Goal: Use online tool/utility: Utilize a website feature to perform a specific function

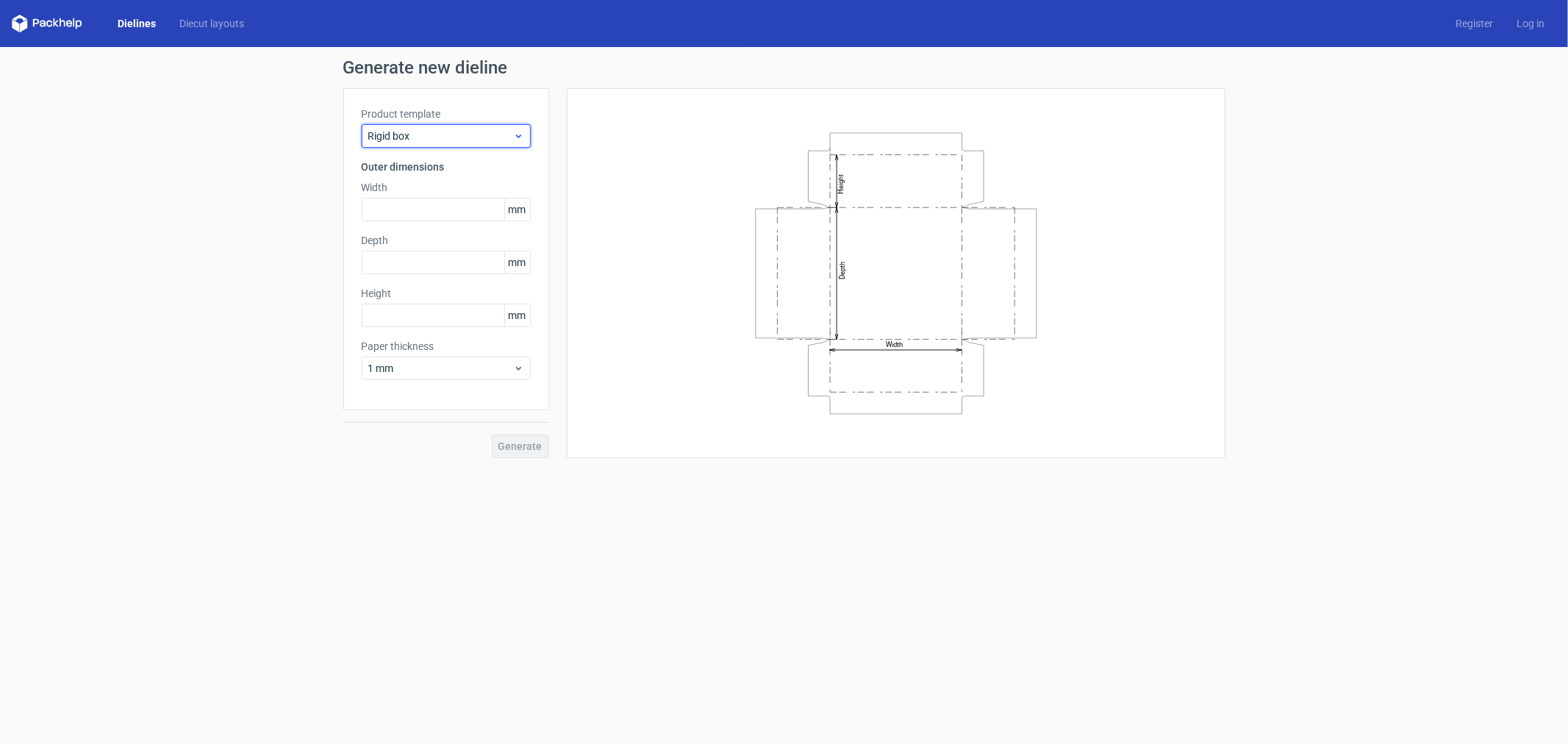
click at [429, 130] on span "Rigid box" at bounding box center [440, 136] width 144 height 15
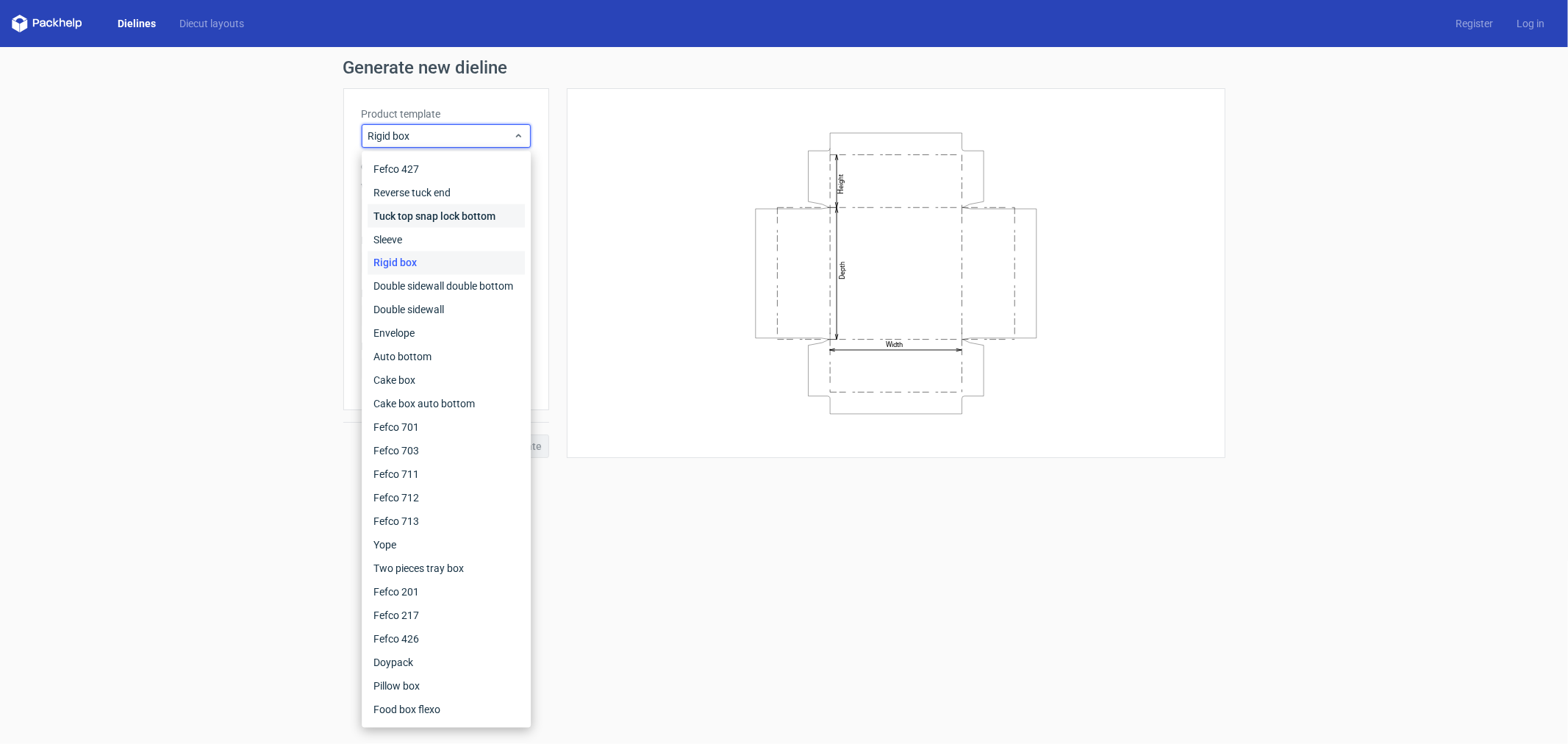
click at [459, 218] on div "Tuck top snap lock bottom" at bounding box center [446, 216] width 157 height 24
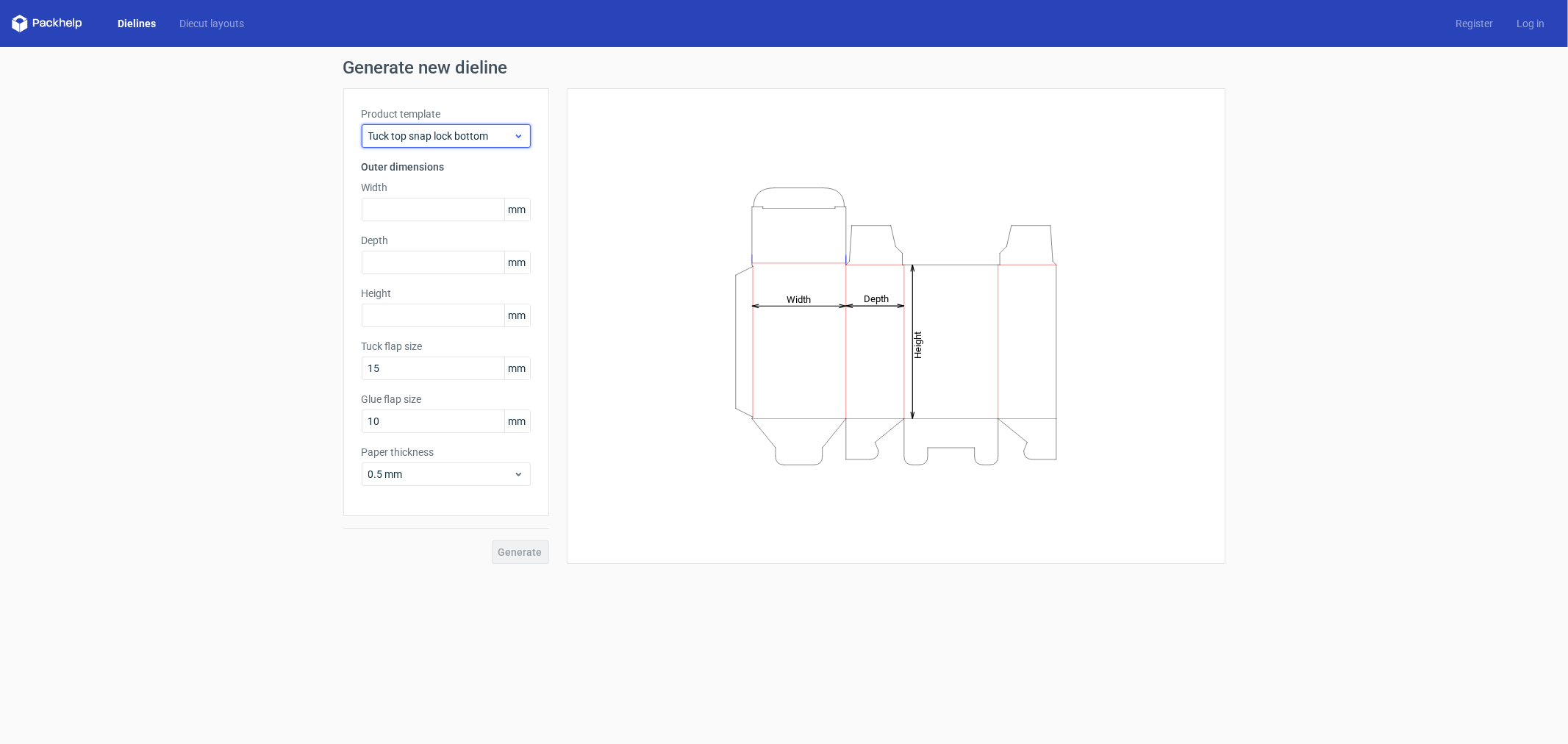
click at [408, 141] on span "Tuck top snap lock bottom" at bounding box center [440, 136] width 144 height 15
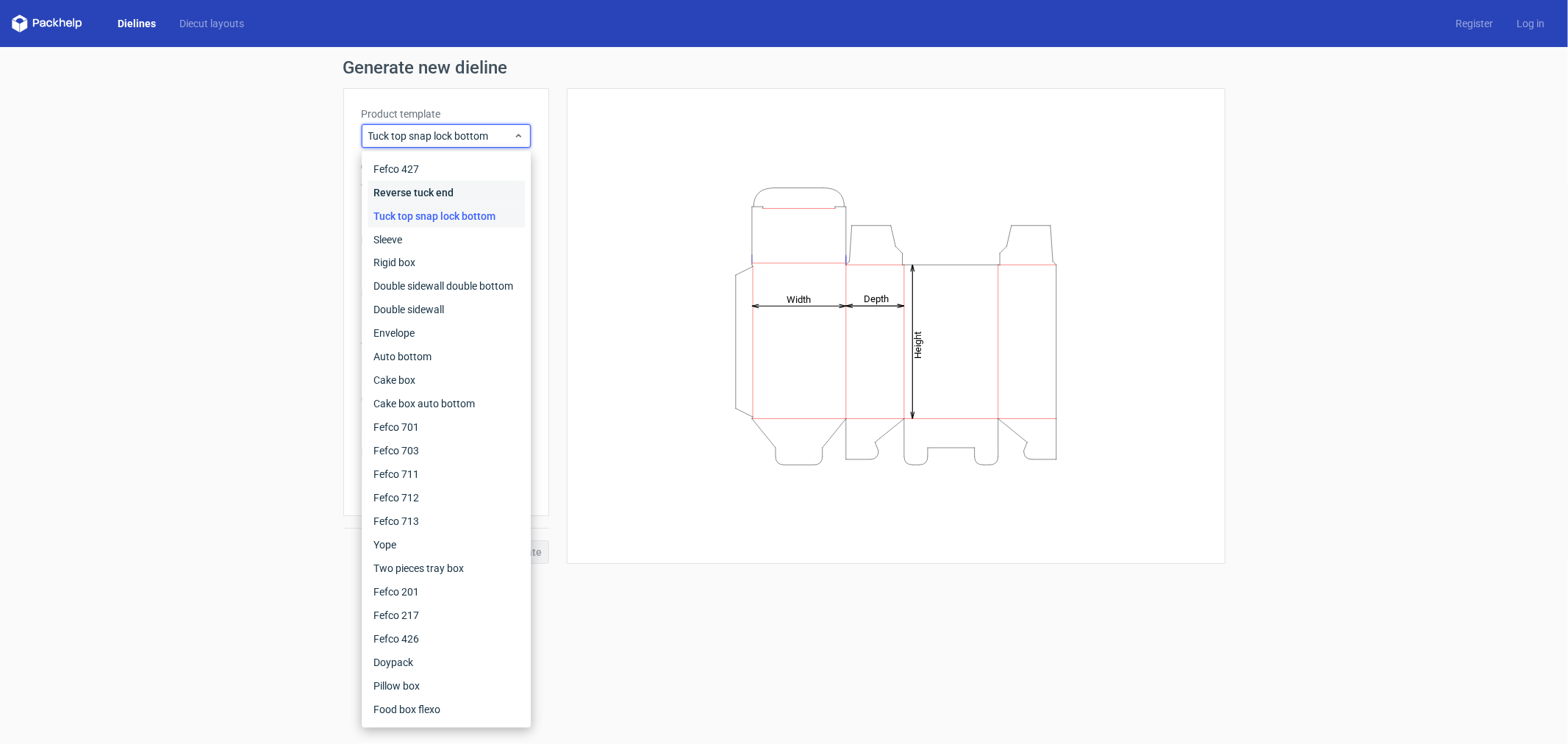
click at [406, 192] on div "Reverse tuck end" at bounding box center [446, 193] width 157 height 24
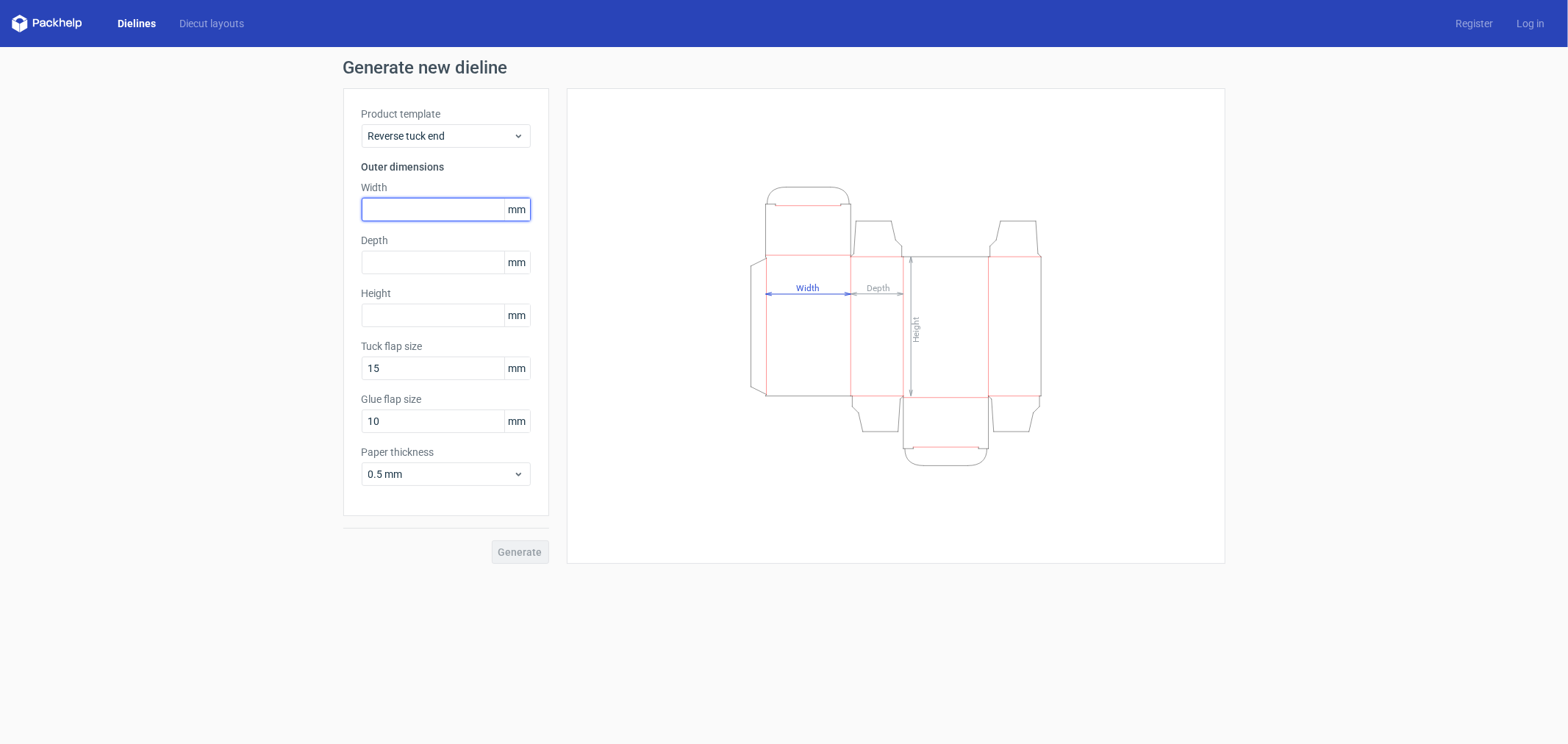
click at [415, 214] on input "text" at bounding box center [446, 210] width 169 height 24
type input "68"
type input "85"
click at [429, 320] on input "text" at bounding box center [446, 315] width 169 height 24
type input "23"
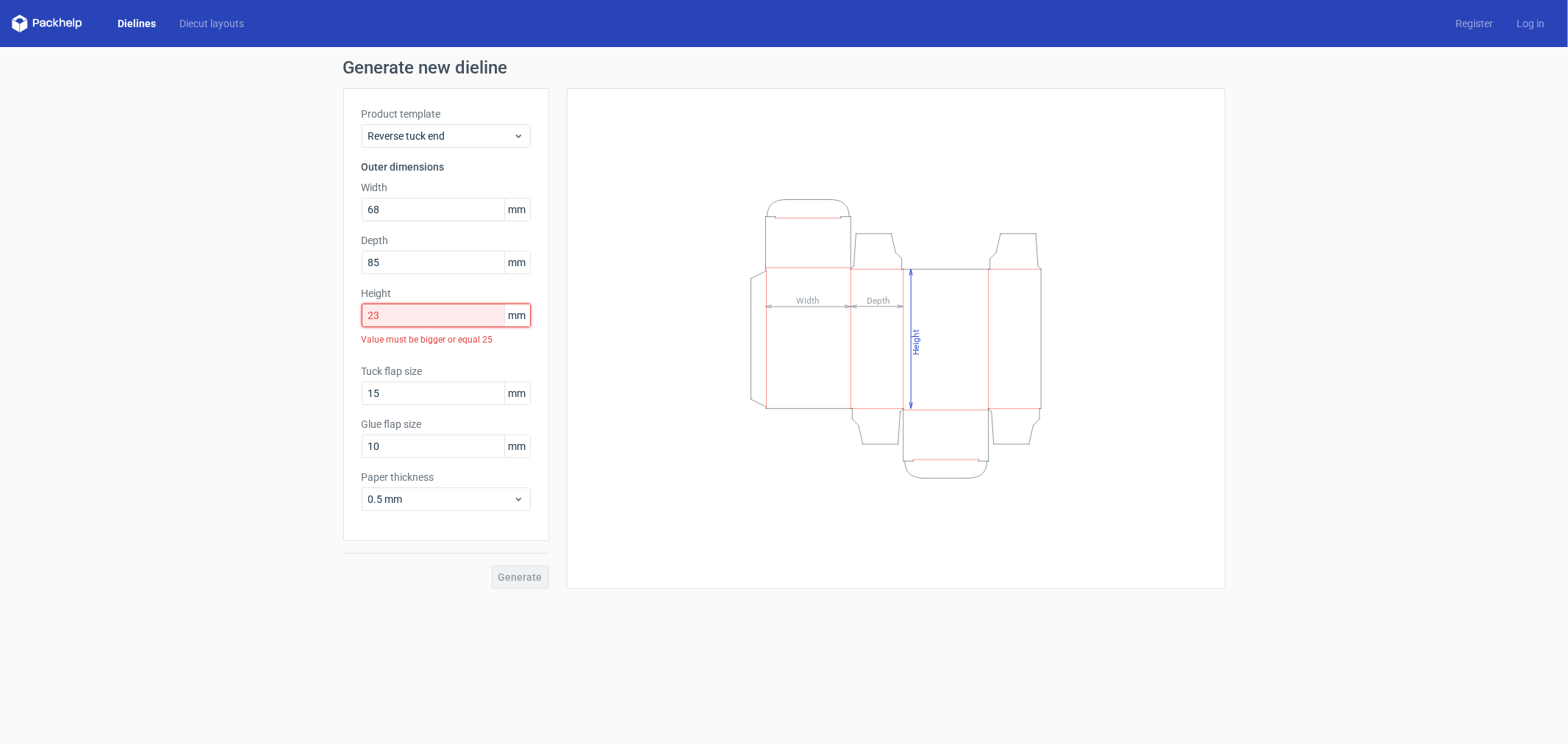
click at [406, 316] on input "23" at bounding box center [446, 315] width 169 height 24
drag, startPoint x: 397, startPoint y: 256, endPoint x: 335, endPoint y: 262, distance: 62.3
click at [335, 262] on div "Generate new dieline Product template Reverse tuck end Outer dimensions Width 6…" at bounding box center [784, 324] width 1568 height 554
type input "23"
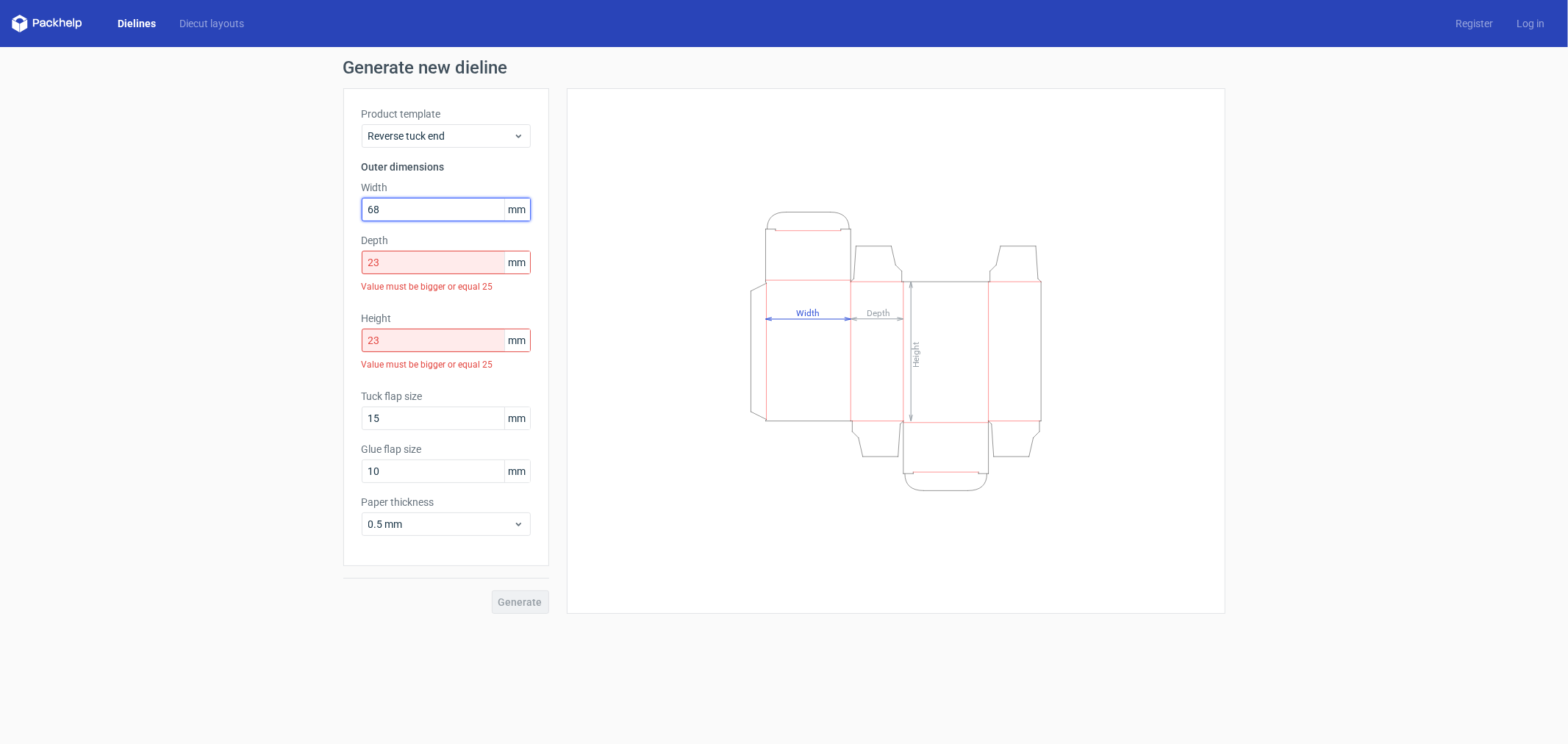
drag, startPoint x: 391, startPoint y: 203, endPoint x: 327, endPoint y: 209, distance: 64.3
click at [327, 209] on div "Generate new dieline Product template Reverse tuck end Outer dimensions Width 6…" at bounding box center [784, 336] width 1568 height 578
type input "86"
type input "5"
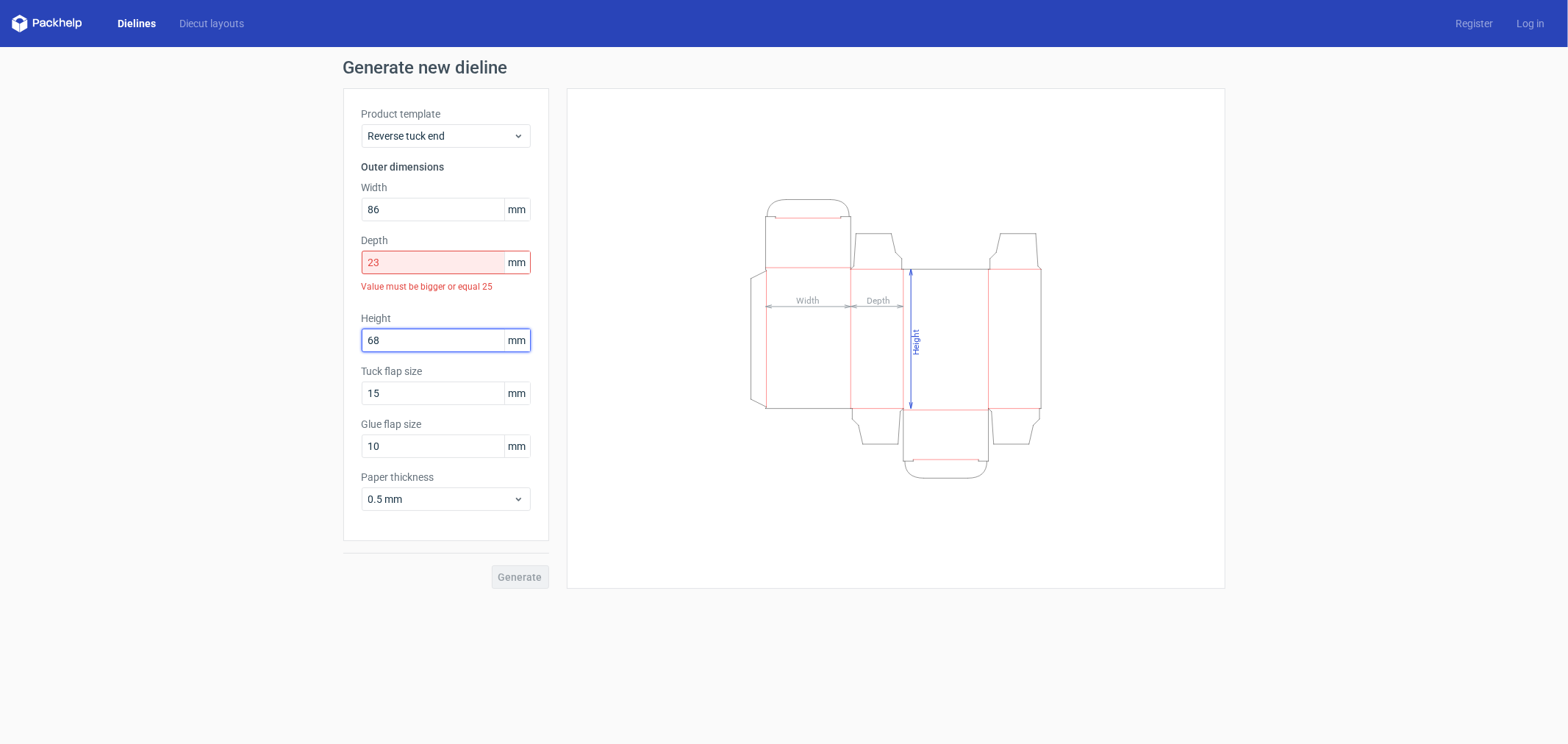
type input "68"
click at [413, 270] on input "23" at bounding box center [446, 263] width 169 height 24
drag, startPoint x: 362, startPoint y: 262, endPoint x: 348, endPoint y: 262, distance: 14.0
click at [348, 262] on div "Product template Reverse tuck end Outer dimensions Width 86 mm Depth 23 mm Valu…" at bounding box center [446, 315] width 206 height 452
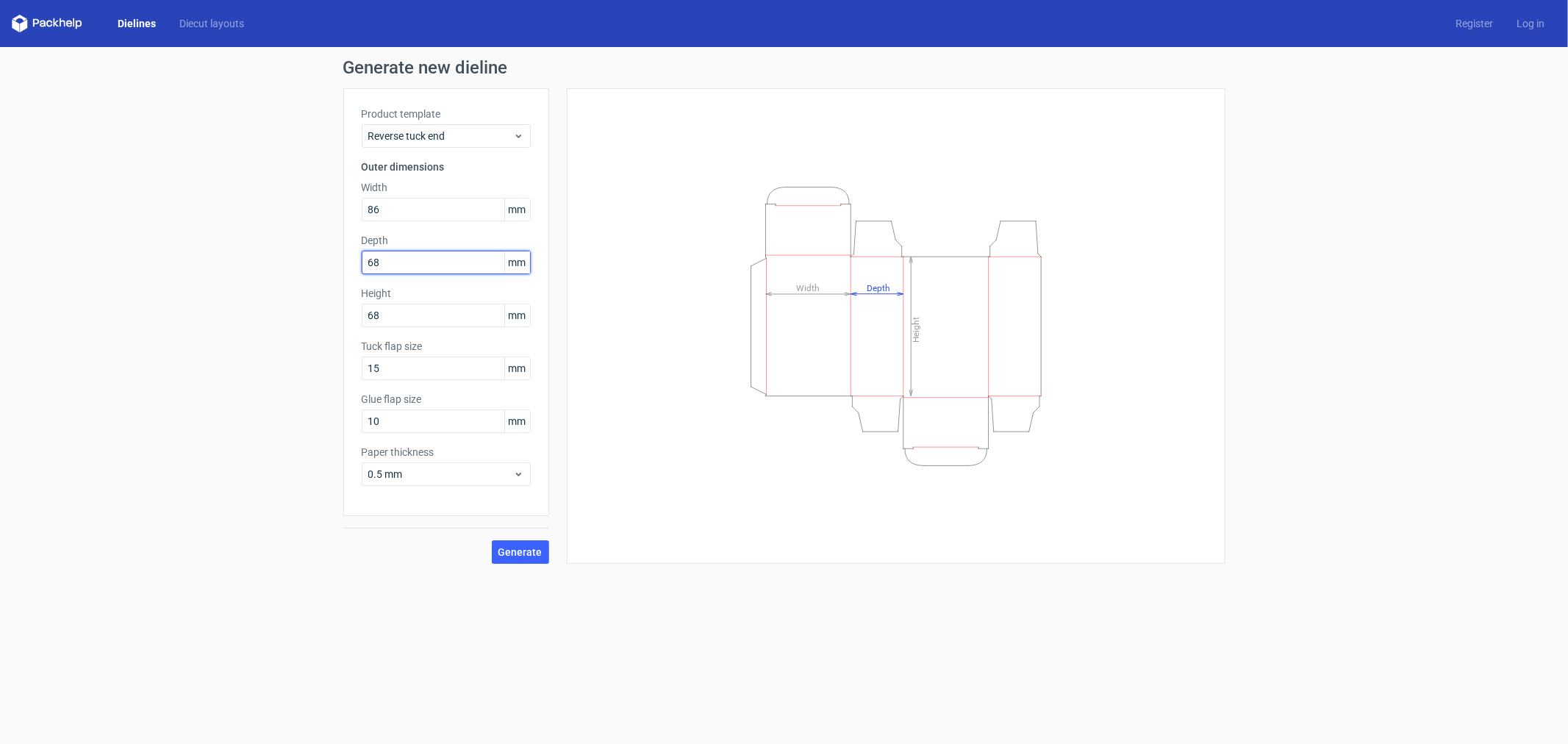
type input "68"
type input "23"
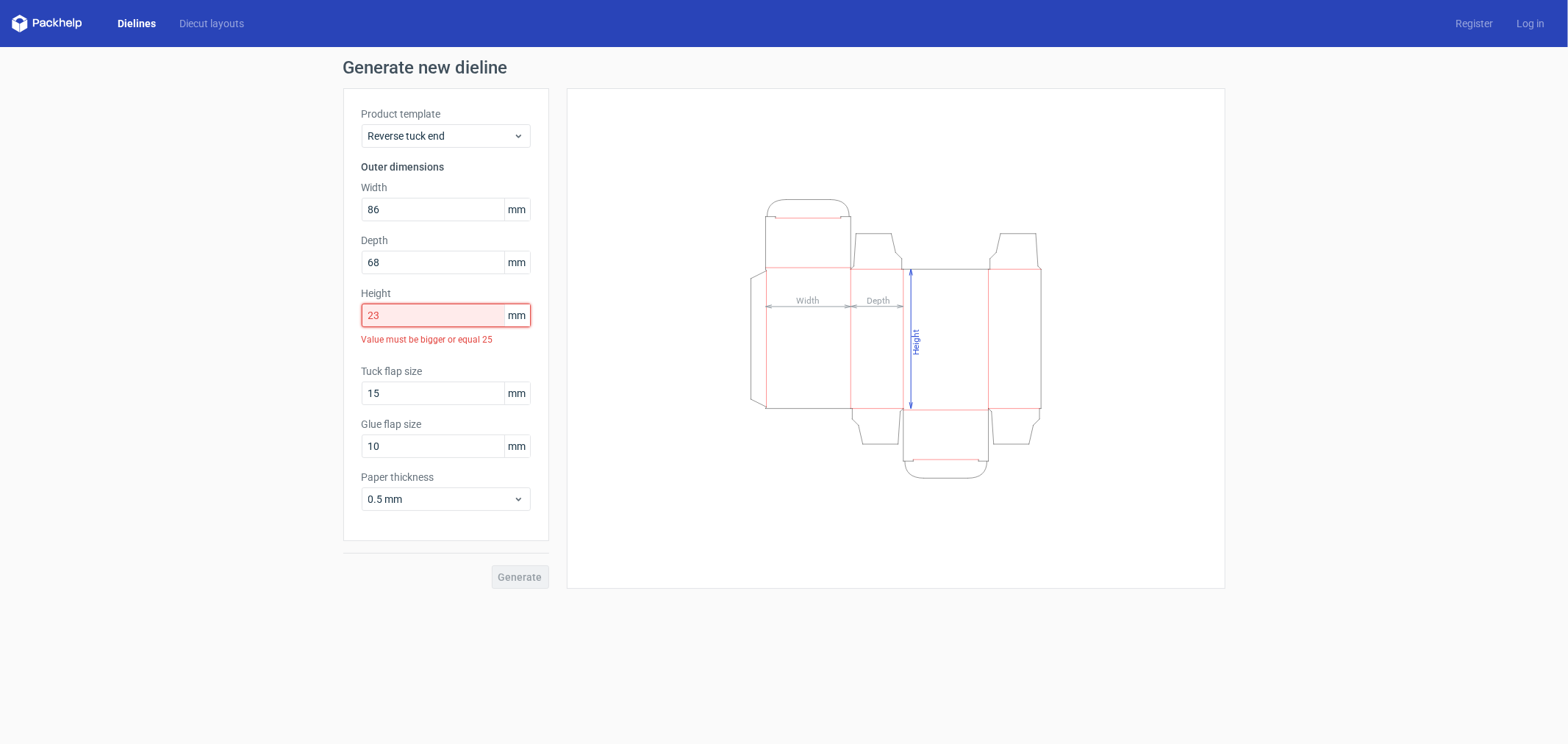
click at [405, 316] on input "23" at bounding box center [446, 315] width 169 height 24
drag, startPoint x: 395, startPoint y: 206, endPoint x: 346, endPoint y: 211, distance: 49.3
click at [346, 211] on div "Product template Reverse tuck end Outer dimensions Width 86 mm Depth 68 mm Heig…" at bounding box center [446, 315] width 206 height 452
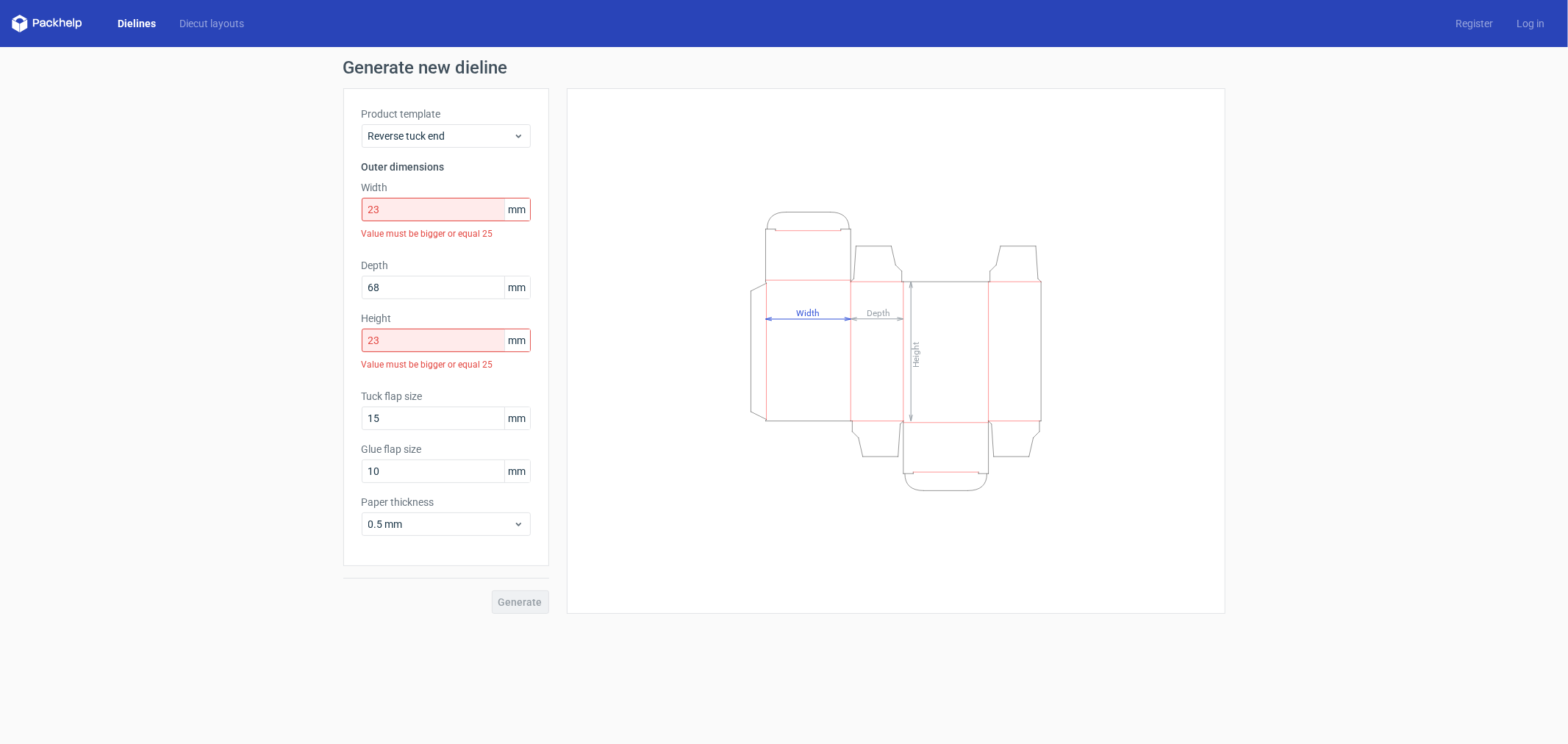
click at [417, 258] on label "Depth" at bounding box center [446, 266] width 169 height 15
click at [427, 208] on input "23" at bounding box center [446, 210] width 169 height 24
drag, startPoint x: 471, startPoint y: 213, endPoint x: 310, endPoint y: 214, distance: 161.0
click at [310, 214] on div "Generate new dieline Product template Reverse tuck end Outer dimensions Width 2…" at bounding box center [784, 336] width 1568 height 578
click at [417, 214] on input "23" at bounding box center [446, 210] width 169 height 24
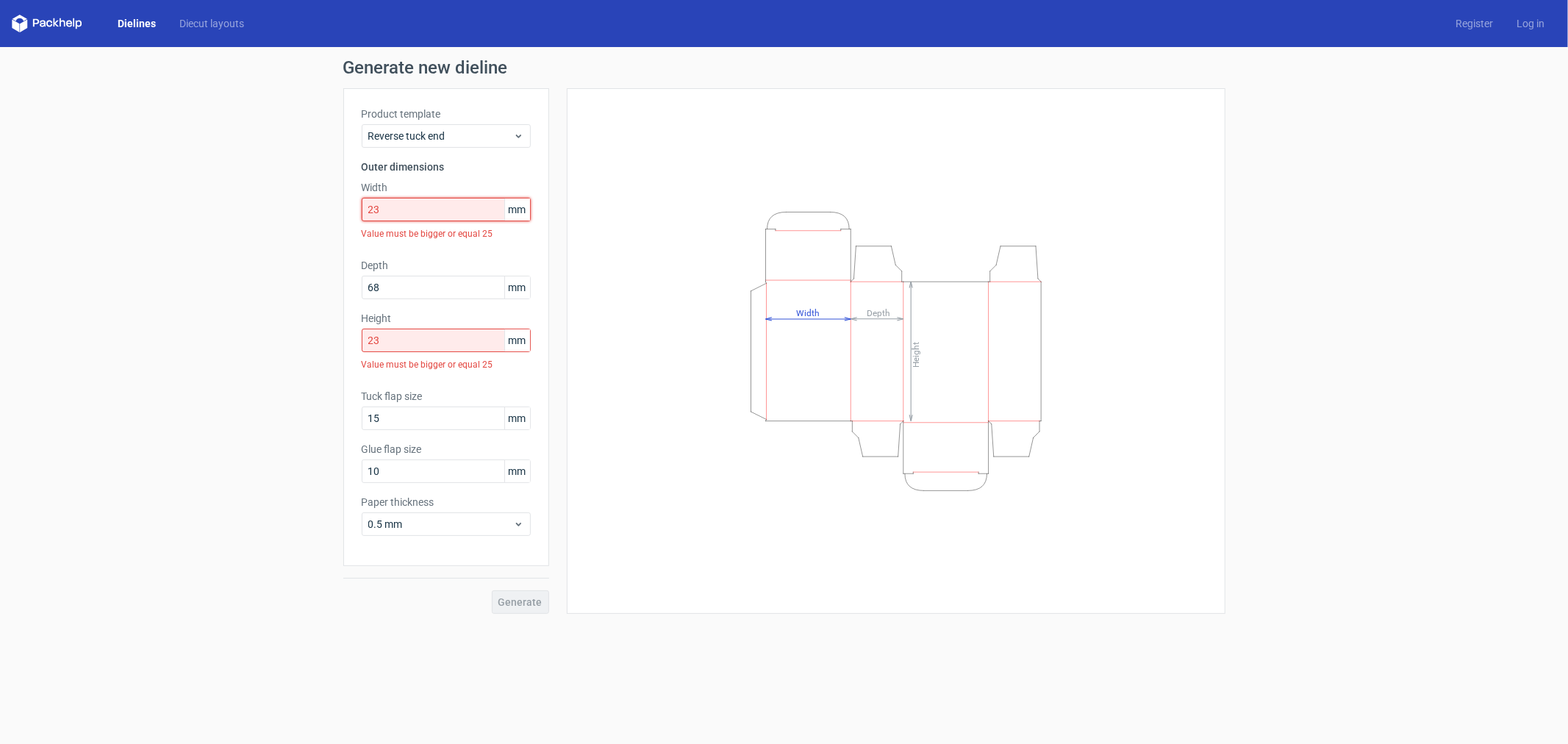
drag, startPoint x: 428, startPoint y: 207, endPoint x: 334, endPoint y: 207, distance: 94.0
click at [334, 207] on div "Generate new dieline Product template Reverse tuck end Outer dimensions Width 2…" at bounding box center [784, 336] width 1568 height 578
click at [428, 217] on input "23" at bounding box center [446, 210] width 169 height 24
drag, startPoint x: 413, startPoint y: 214, endPoint x: 353, endPoint y: 210, distance: 60.1
click at [353, 210] on div "Product template Reverse tuck end Outer dimensions Width 23 mm Value must be bi…" at bounding box center [446, 327] width 206 height 478
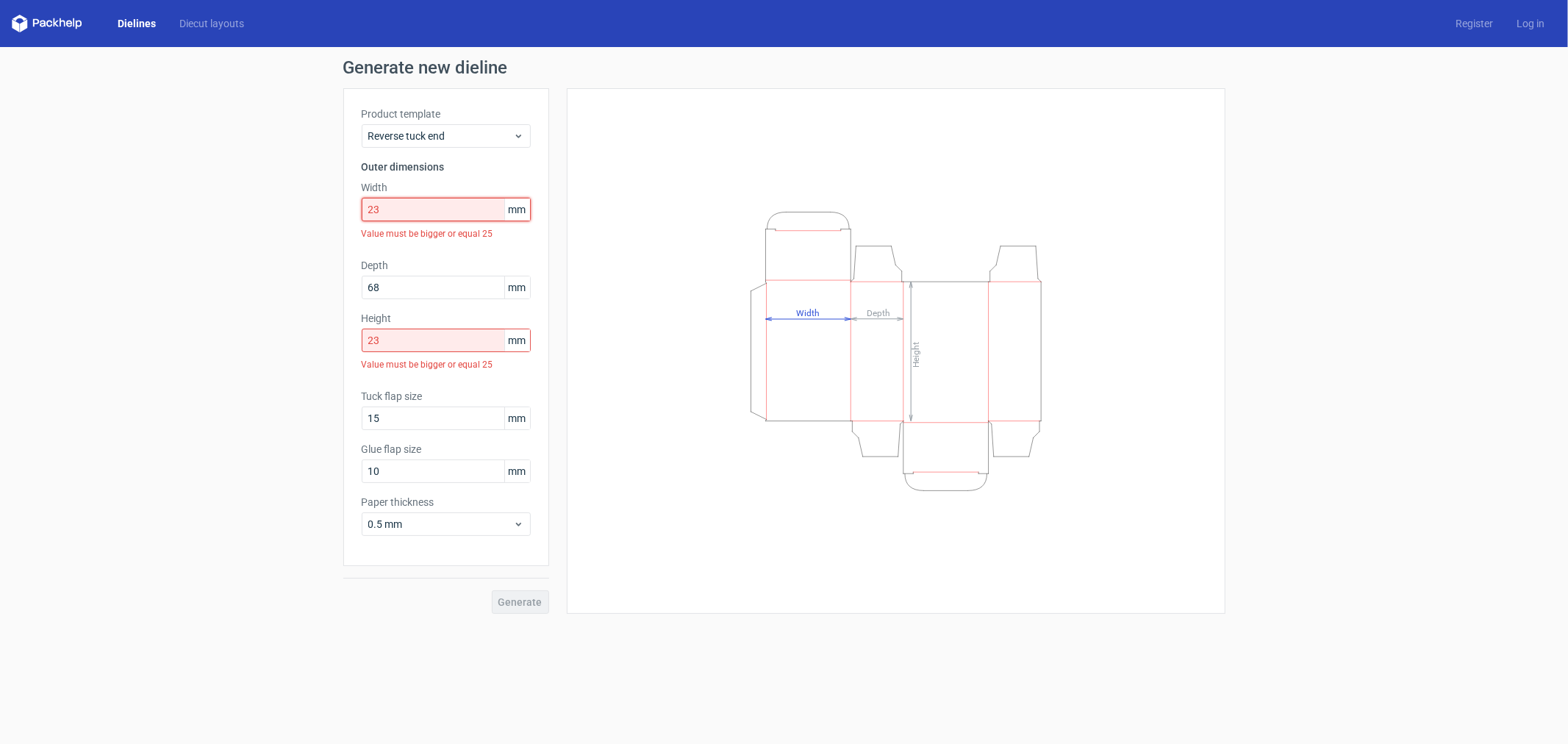
click at [394, 209] on input "23" at bounding box center [446, 210] width 169 height 24
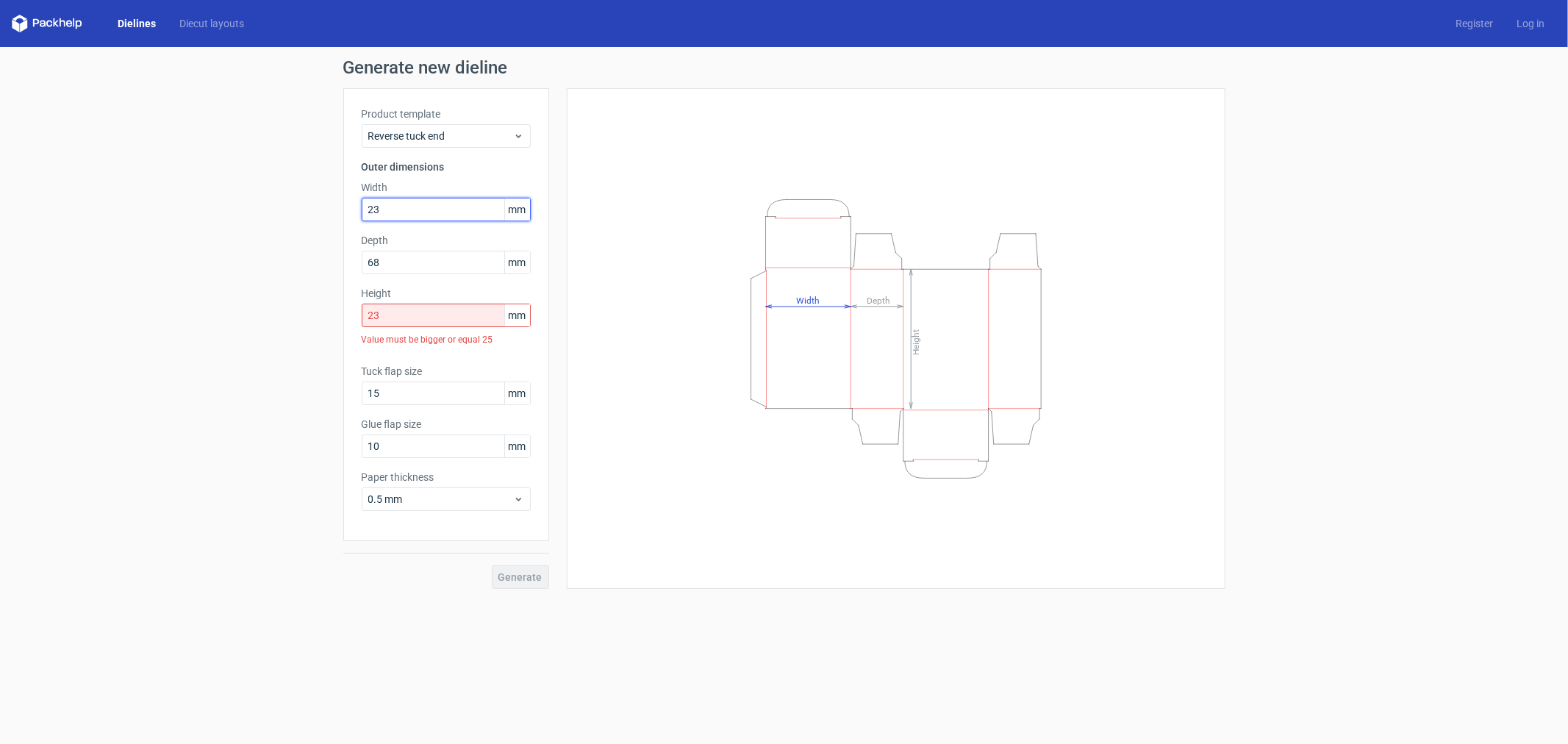
type input "2"
type input "68"
type input "86"
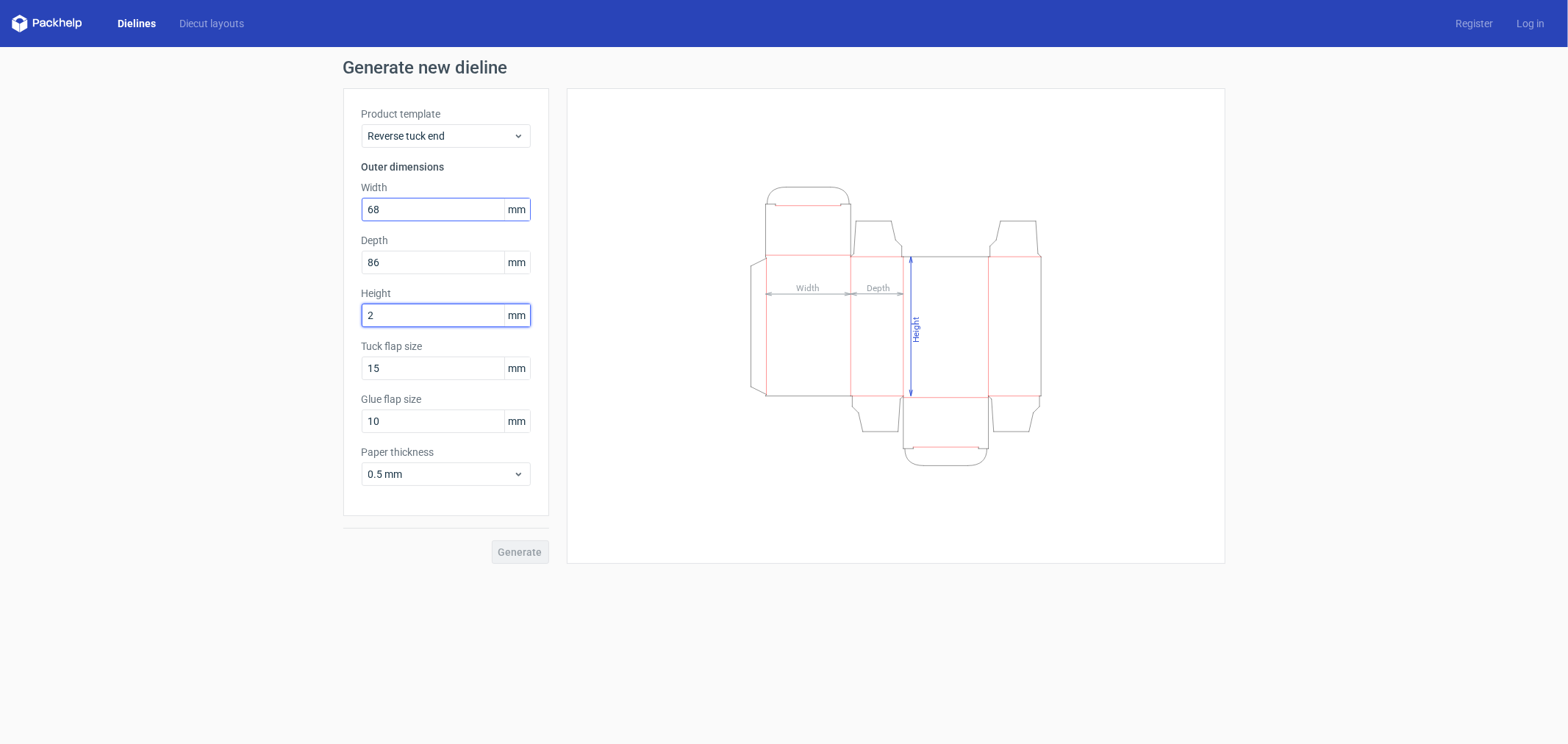
type input "23"
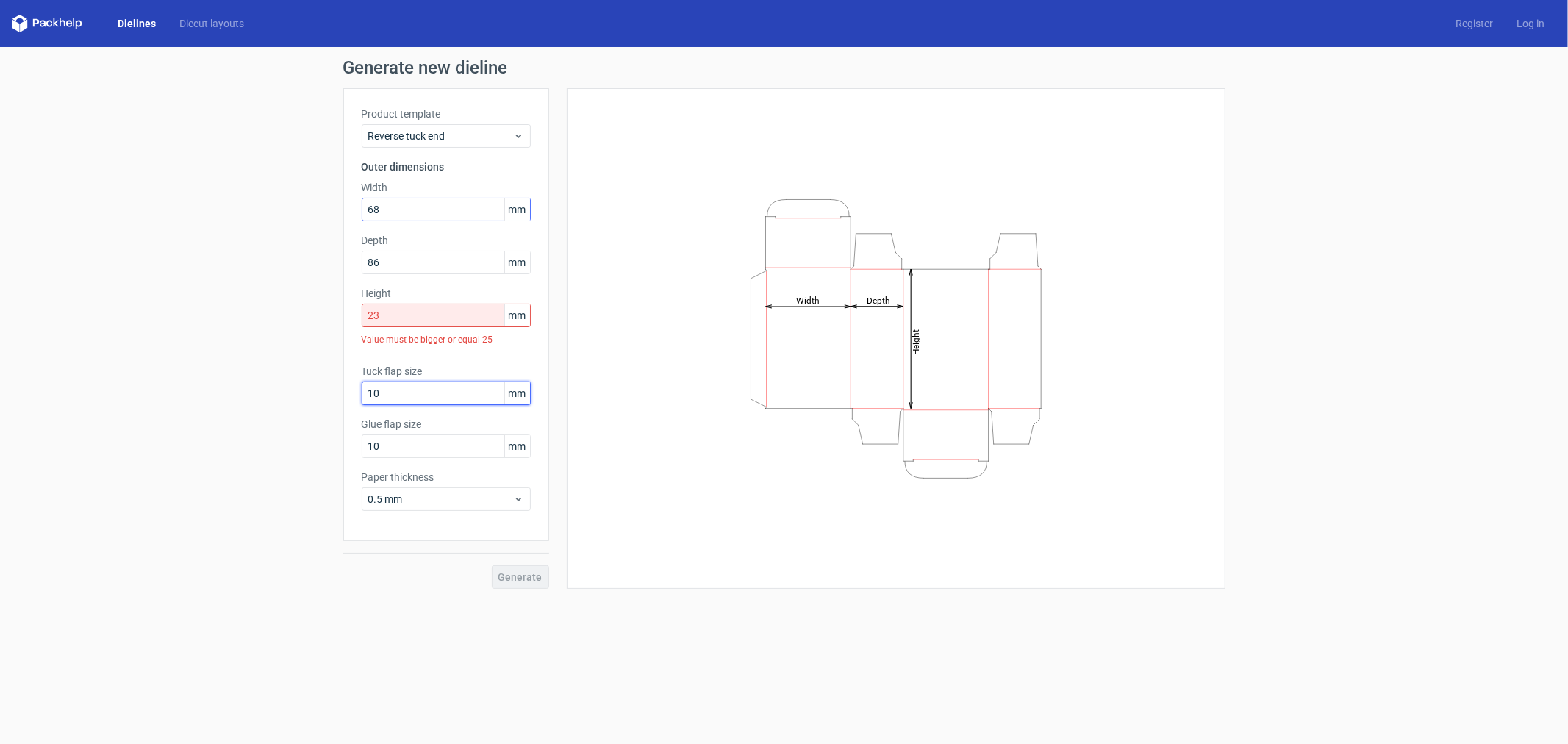
type input "10"
click at [440, 135] on span "Reverse tuck end" at bounding box center [440, 136] width 144 height 15
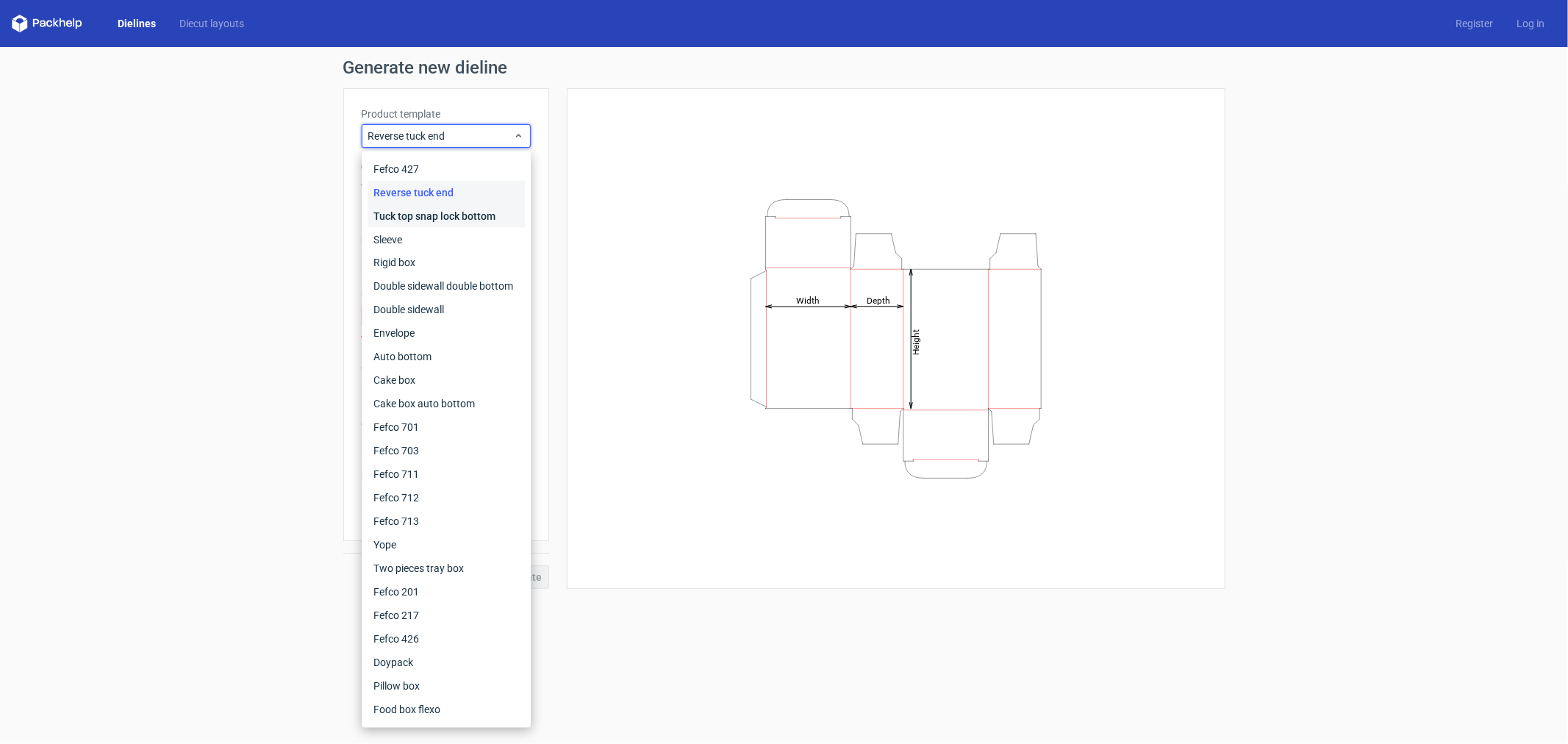
click at [456, 214] on div "Tuck top snap lock bottom" at bounding box center [446, 216] width 157 height 24
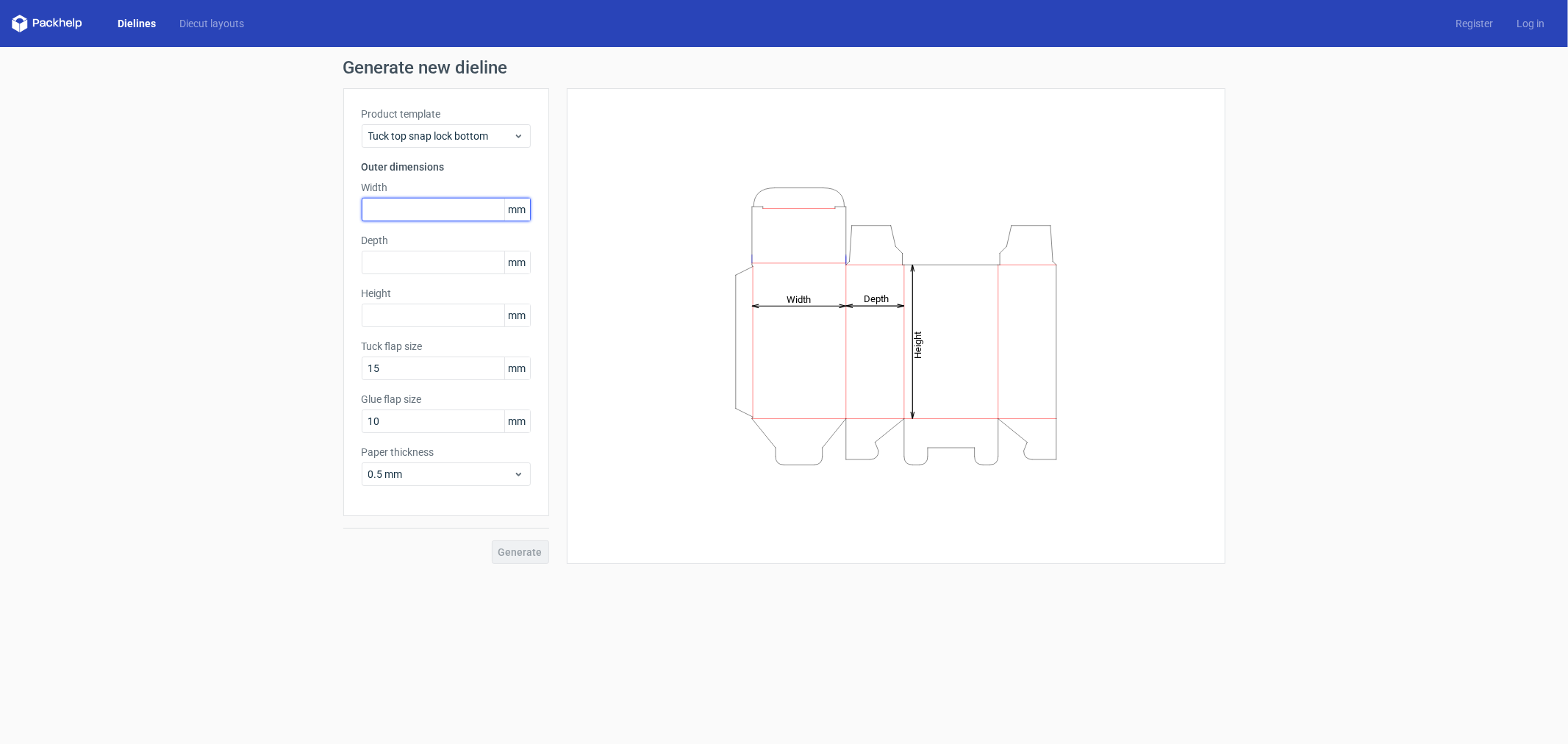
click at [446, 209] on input "text" at bounding box center [446, 210] width 169 height 24
click at [393, 211] on input "text" at bounding box center [446, 210] width 169 height 24
click at [430, 130] on span "Tuck top snap lock bottom" at bounding box center [440, 136] width 144 height 15
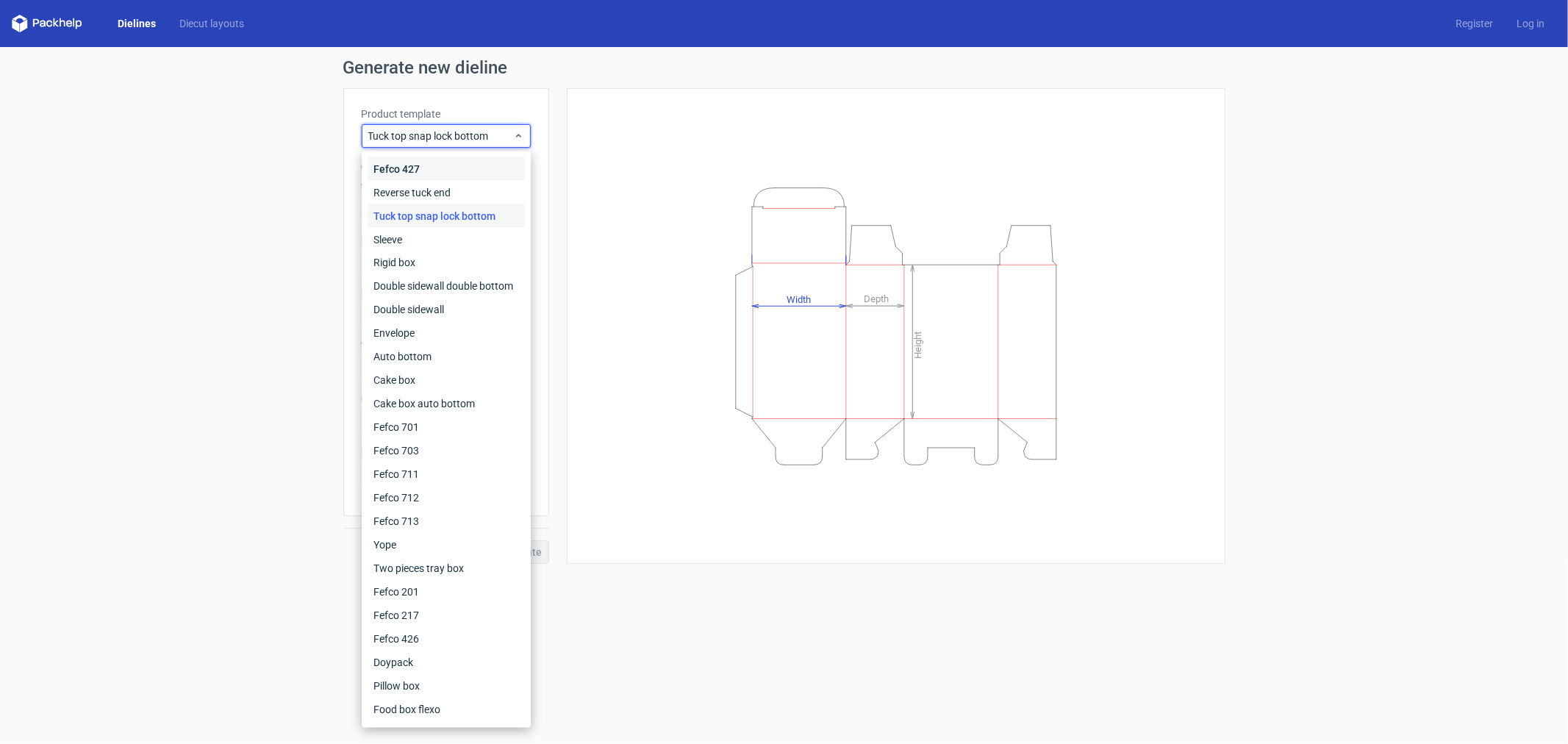
click at [408, 175] on div "Fefco 427" at bounding box center [446, 169] width 157 height 24
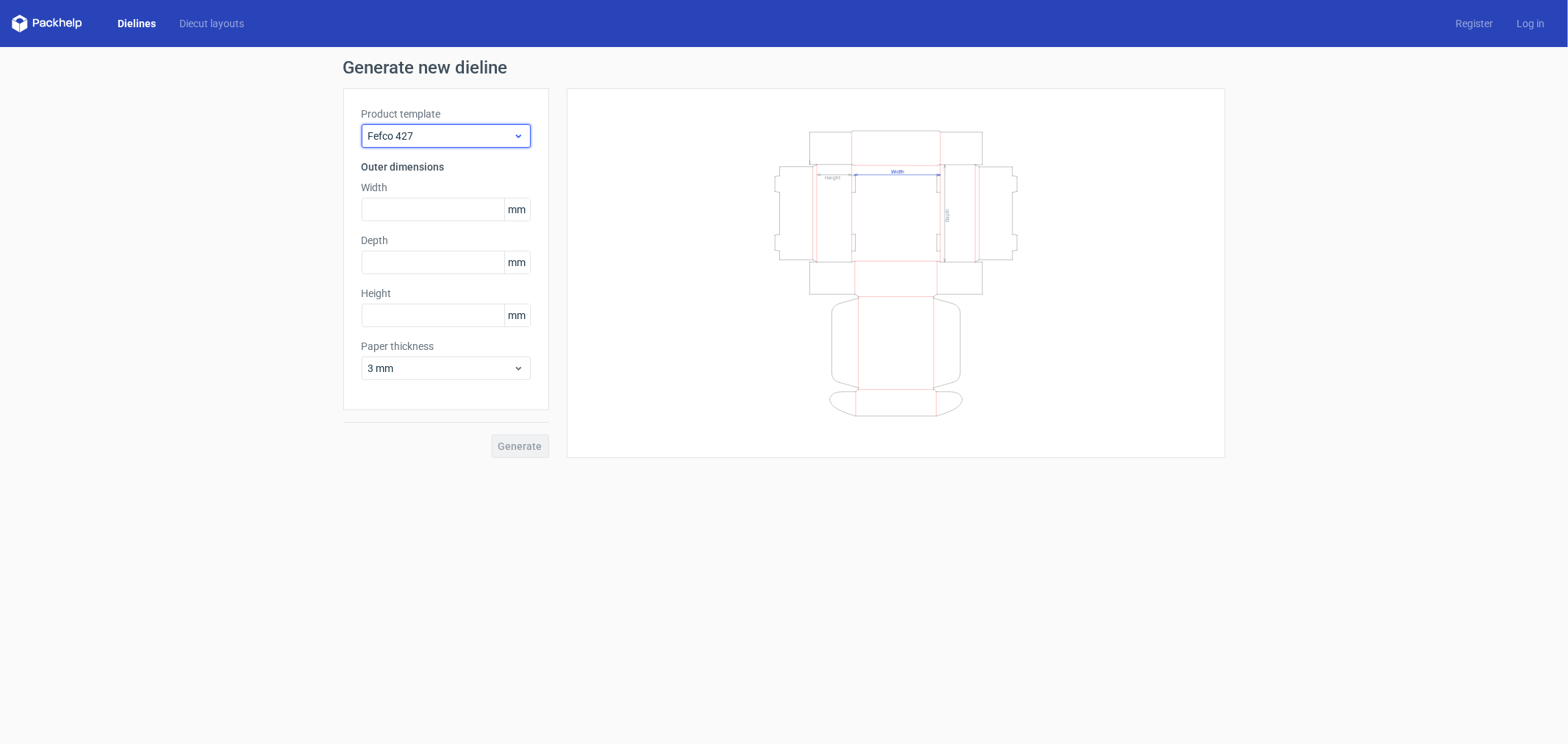
click at [419, 131] on span "Fefco 427" at bounding box center [440, 136] width 144 height 15
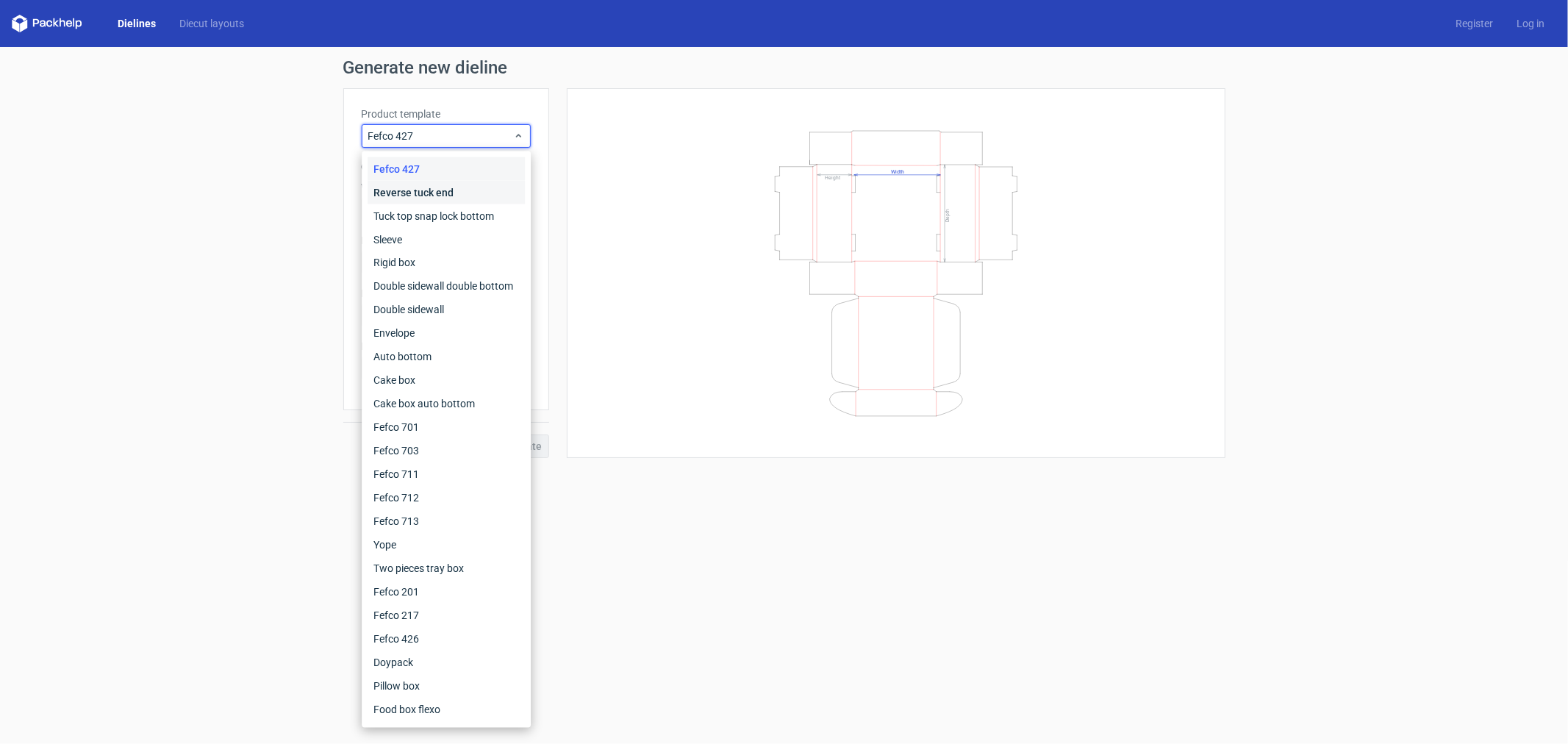
click at [413, 189] on div "Reverse tuck end" at bounding box center [446, 193] width 157 height 24
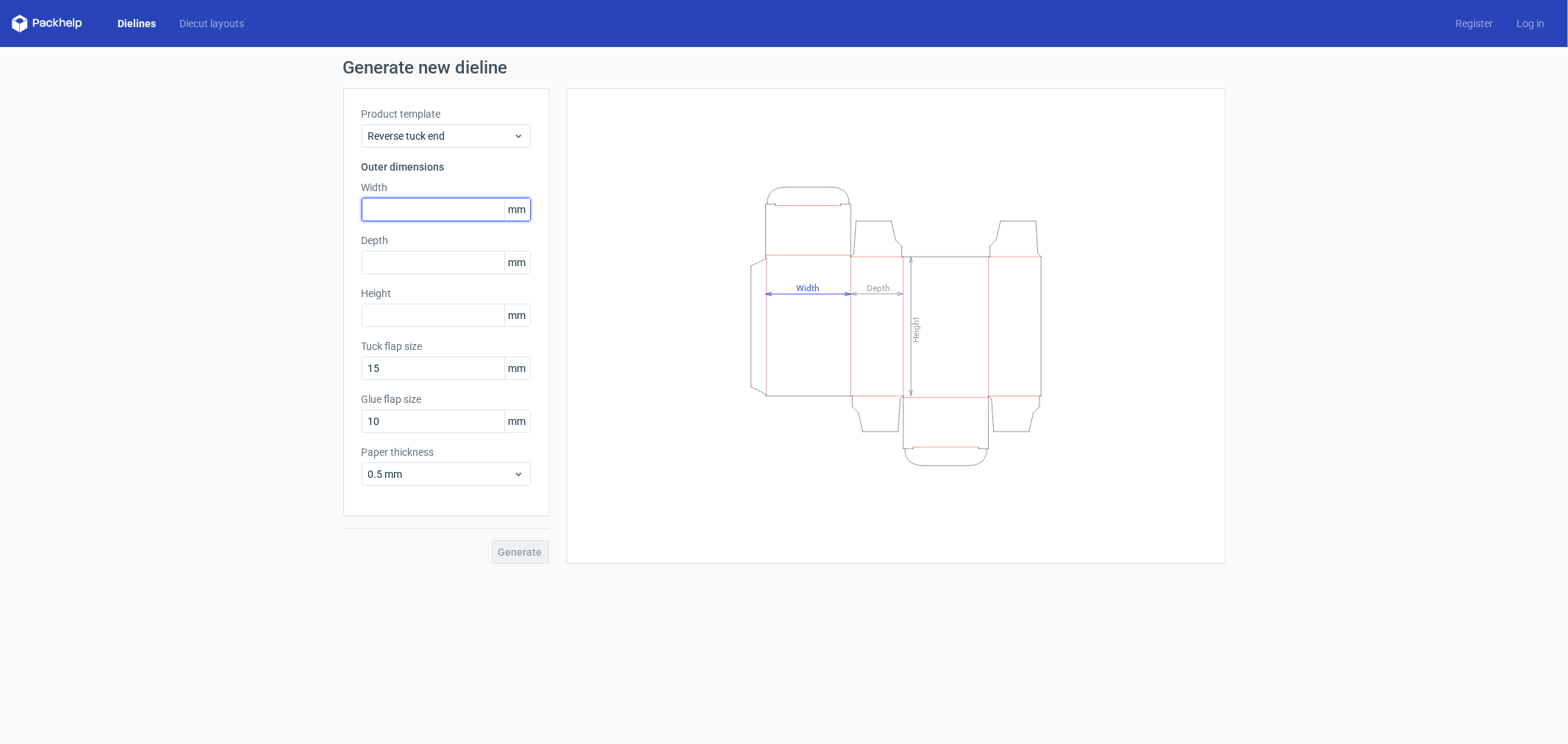
click at [383, 212] on input "text" at bounding box center [446, 210] width 169 height 24
type input "86"
type input "23"
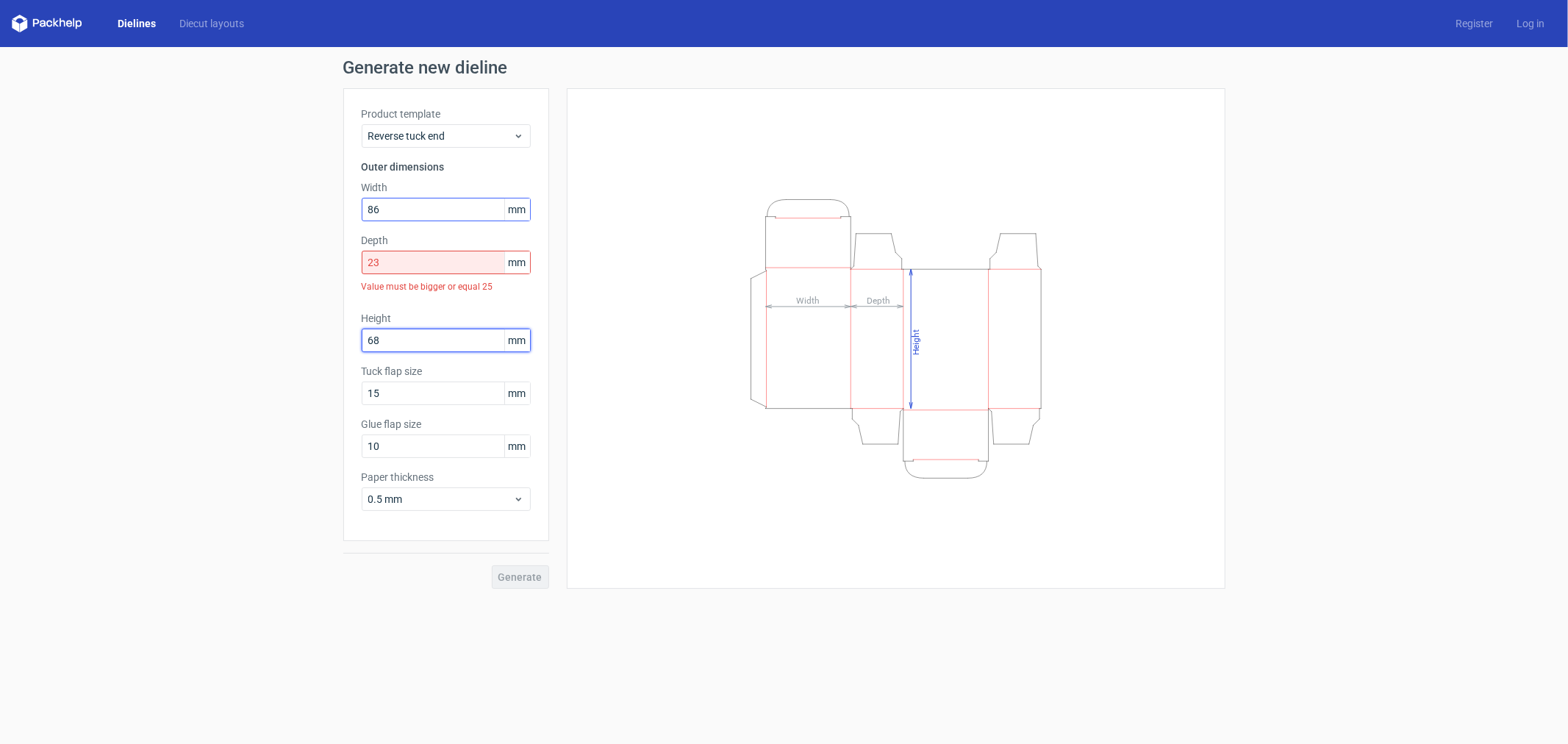
type input "68"
click at [407, 266] on input "23" at bounding box center [446, 263] width 169 height 24
drag, startPoint x: 407, startPoint y: 261, endPoint x: 372, endPoint y: 261, distance: 35.0
click at [372, 261] on input "23" at bounding box center [446, 263] width 169 height 24
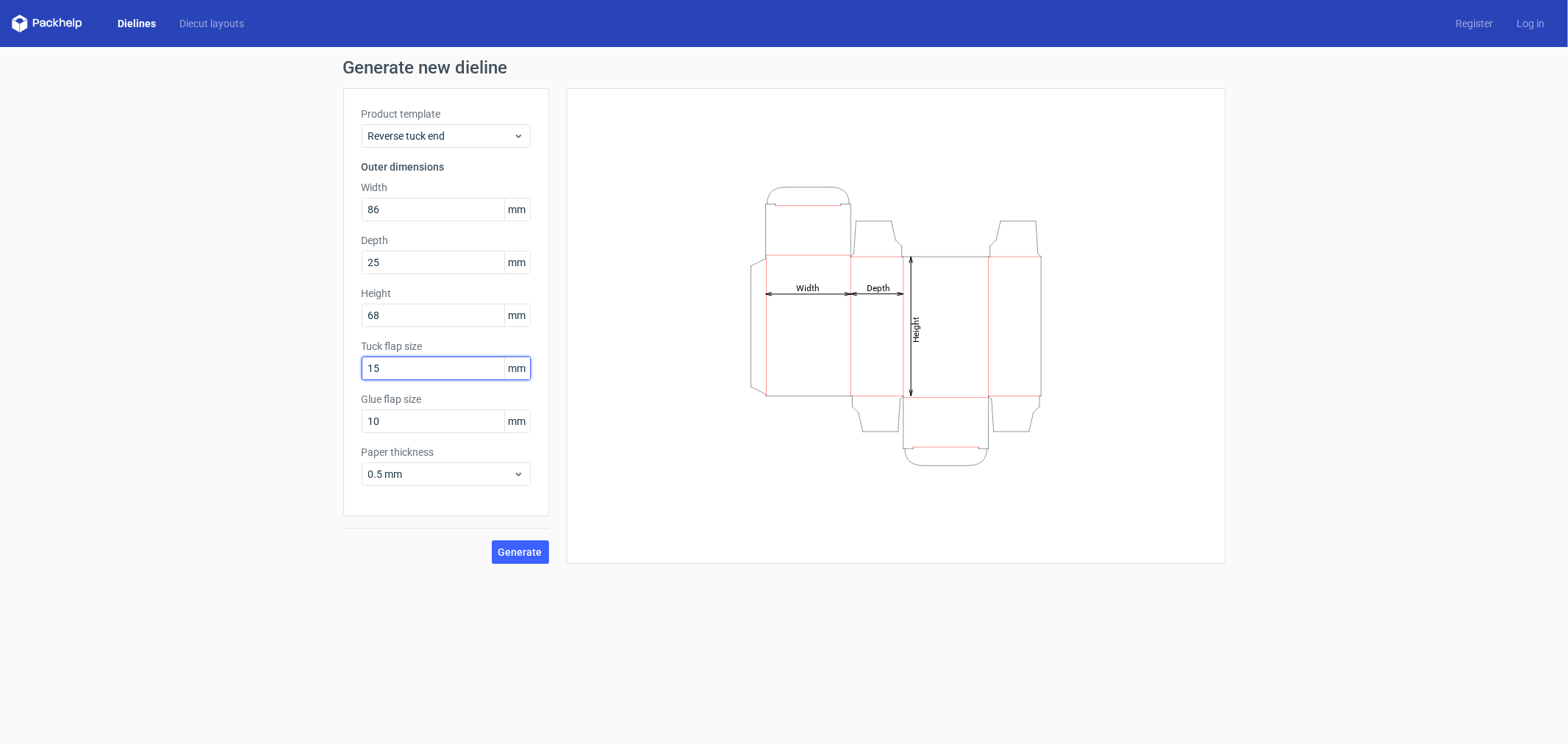
drag, startPoint x: 390, startPoint y: 369, endPoint x: 305, endPoint y: 369, distance: 85.0
click at [305, 369] on div "Generate new dieline Product template Reverse tuck end Outer dimensions Width 8…" at bounding box center [784, 311] width 1568 height 529
click at [441, 475] on span "0.5 mm" at bounding box center [440, 475] width 144 height 15
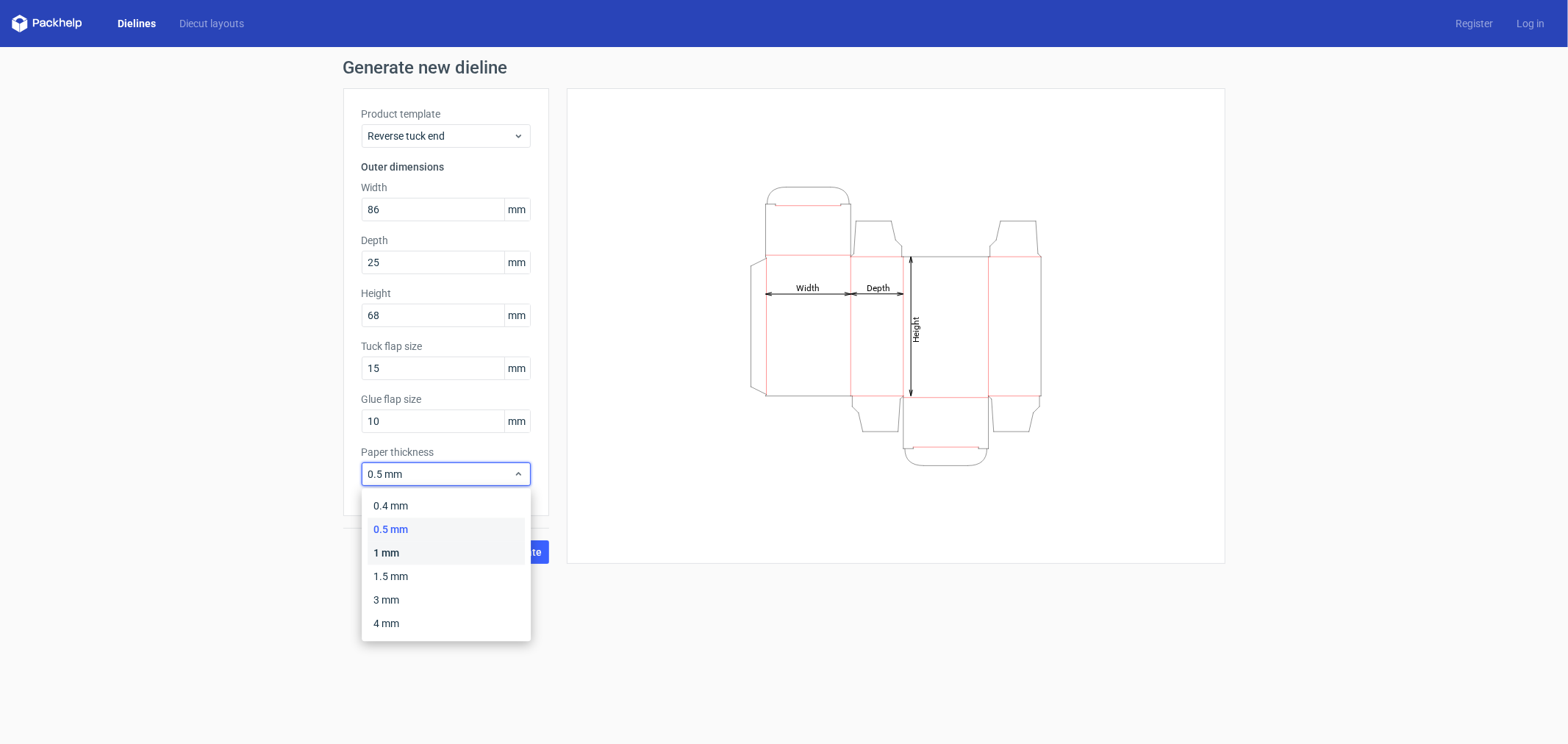
click at [409, 555] on div "1 mm" at bounding box center [446, 553] width 157 height 24
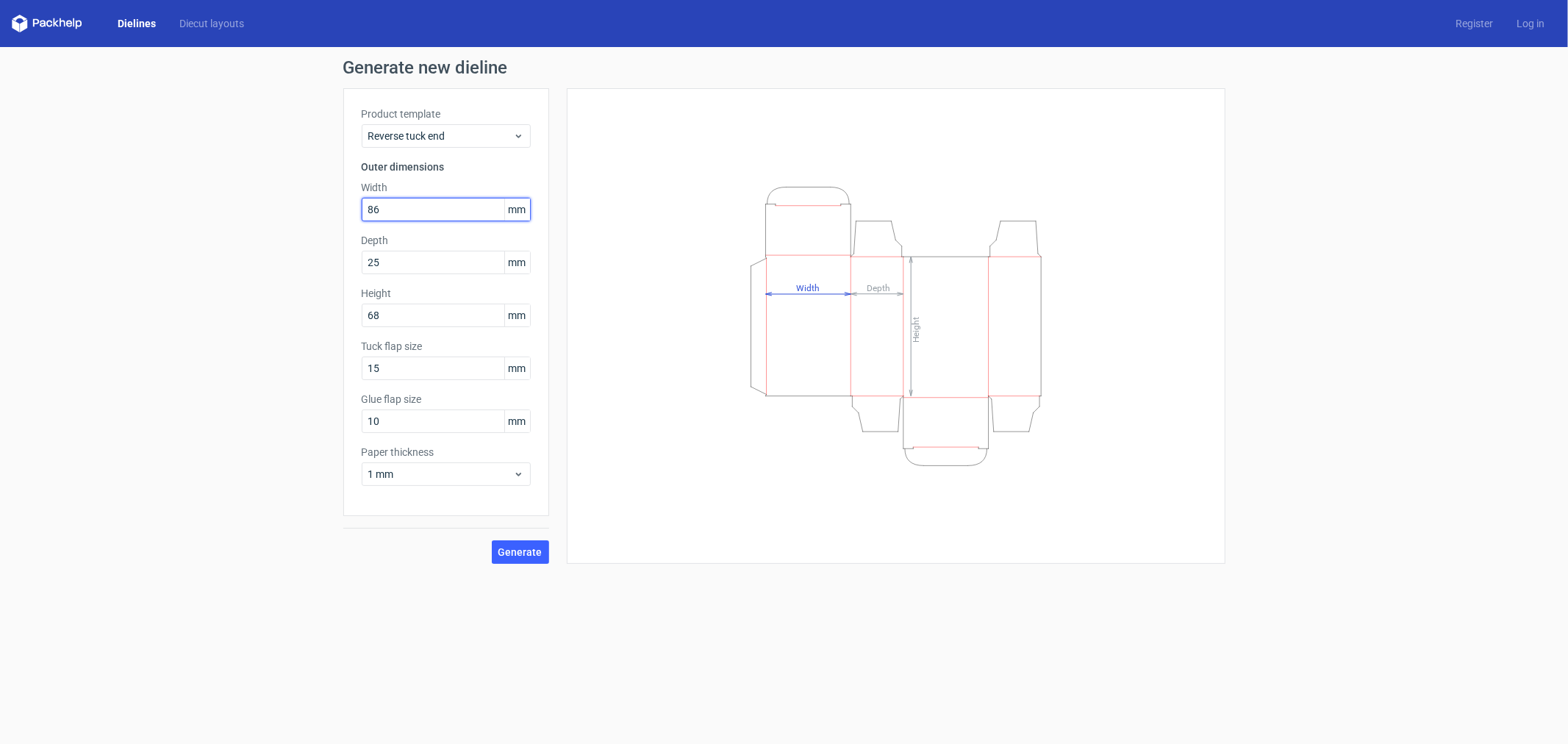
drag, startPoint x: 406, startPoint y: 210, endPoint x: 364, endPoint y: 211, distance: 42.0
click at [364, 211] on input "86" at bounding box center [446, 210] width 169 height 24
drag, startPoint x: 398, startPoint y: 262, endPoint x: 320, endPoint y: 262, distance: 78.0
click at [320, 262] on div "Generate new dieline Product template Reverse tuck end Outer dimensions Width 8…" at bounding box center [784, 311] width 1568 height 529
type input "23"
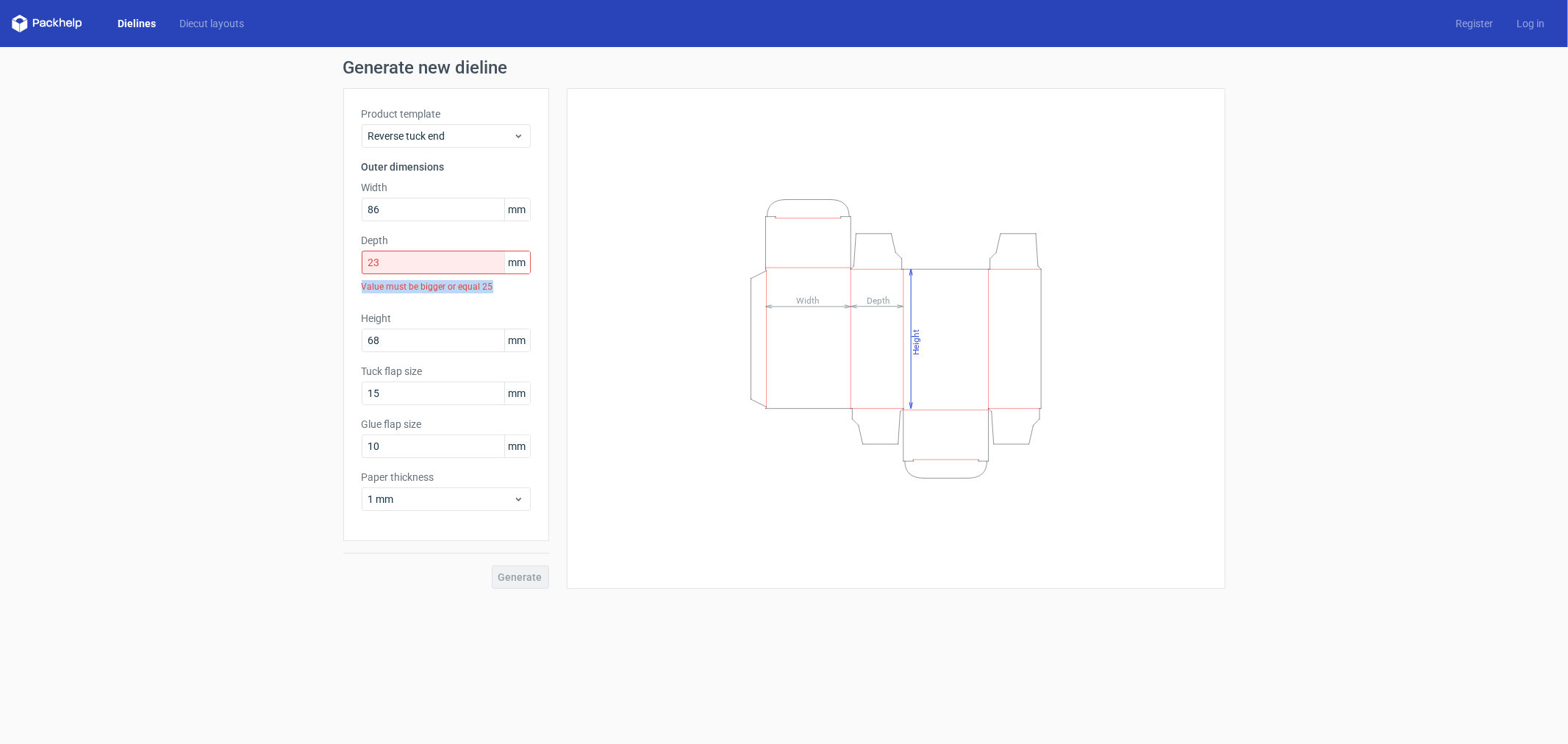
drag, startPoint x: 488, startPoint y: 285, endPoint x: 325, endPoint y: 284, distance: 163.0
click at [325, 284] on div "Generate new dieline Product template Reverse tuck end Outer dimensions Width 8…" at bounding box center [784, 324] width 1568 height 554
click at [410, 298] on div "Value must be bigger or equal 25" at bounding box center [446, 286] width 169 height 25
